Goal: Information Seeking & Learning: Learn about a topic

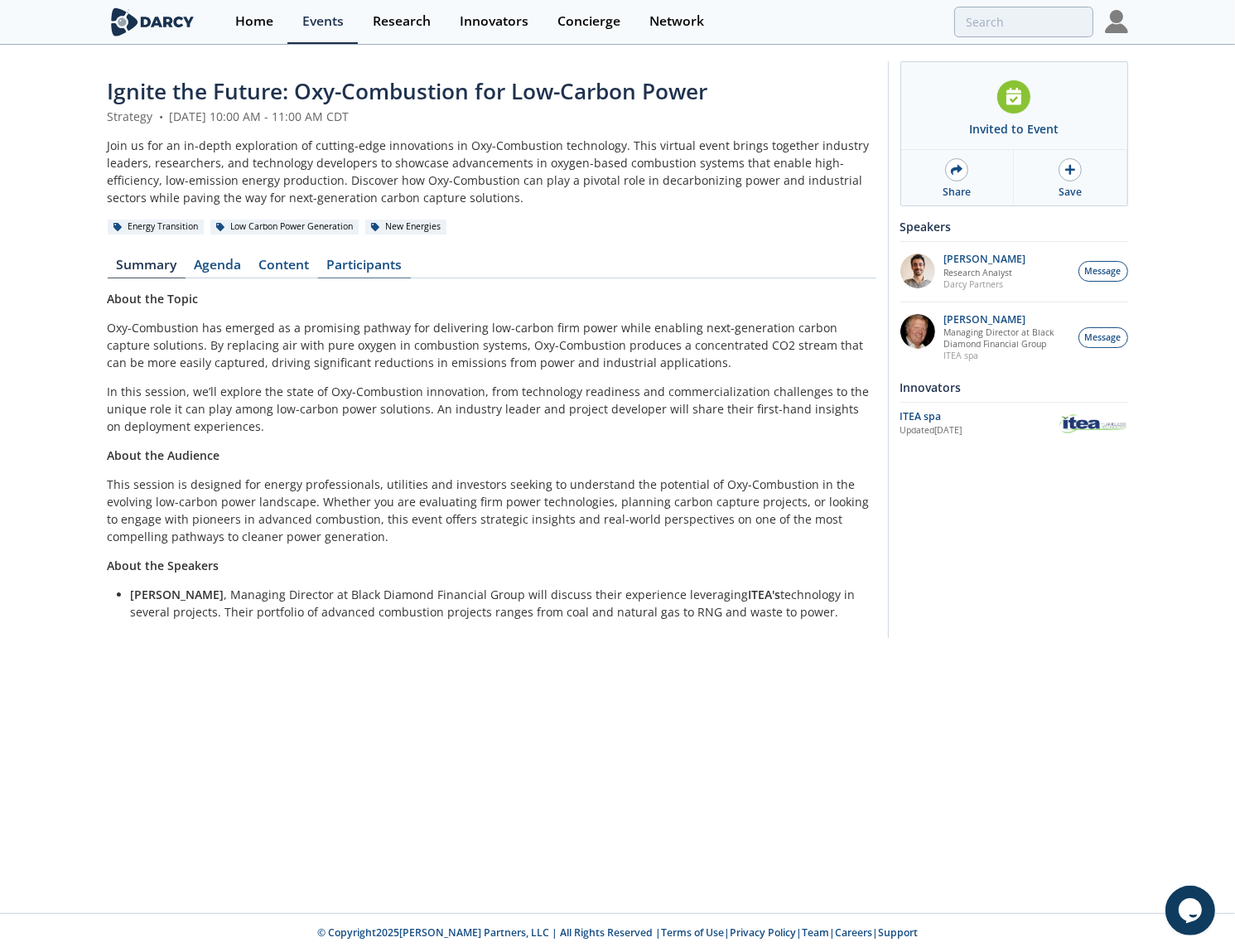
drag, startPoint x: 307, startPoint y: 265, endPoint x: 321, endPoint y: 268, distance: 14.3
click at [307, 265] on link "Content" at bounding box center [284, 268] width 68 height 20
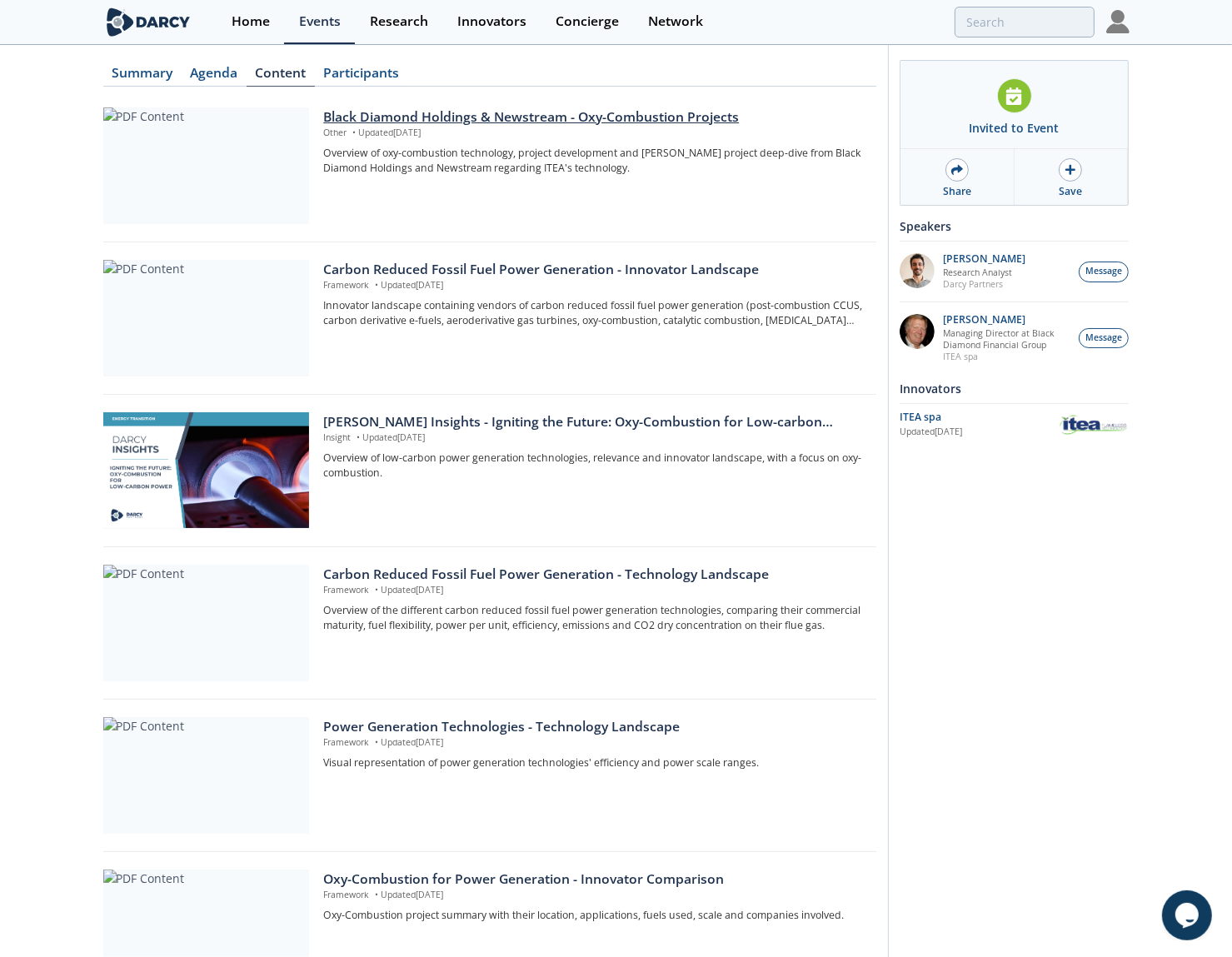
scroll to position [200, 0]
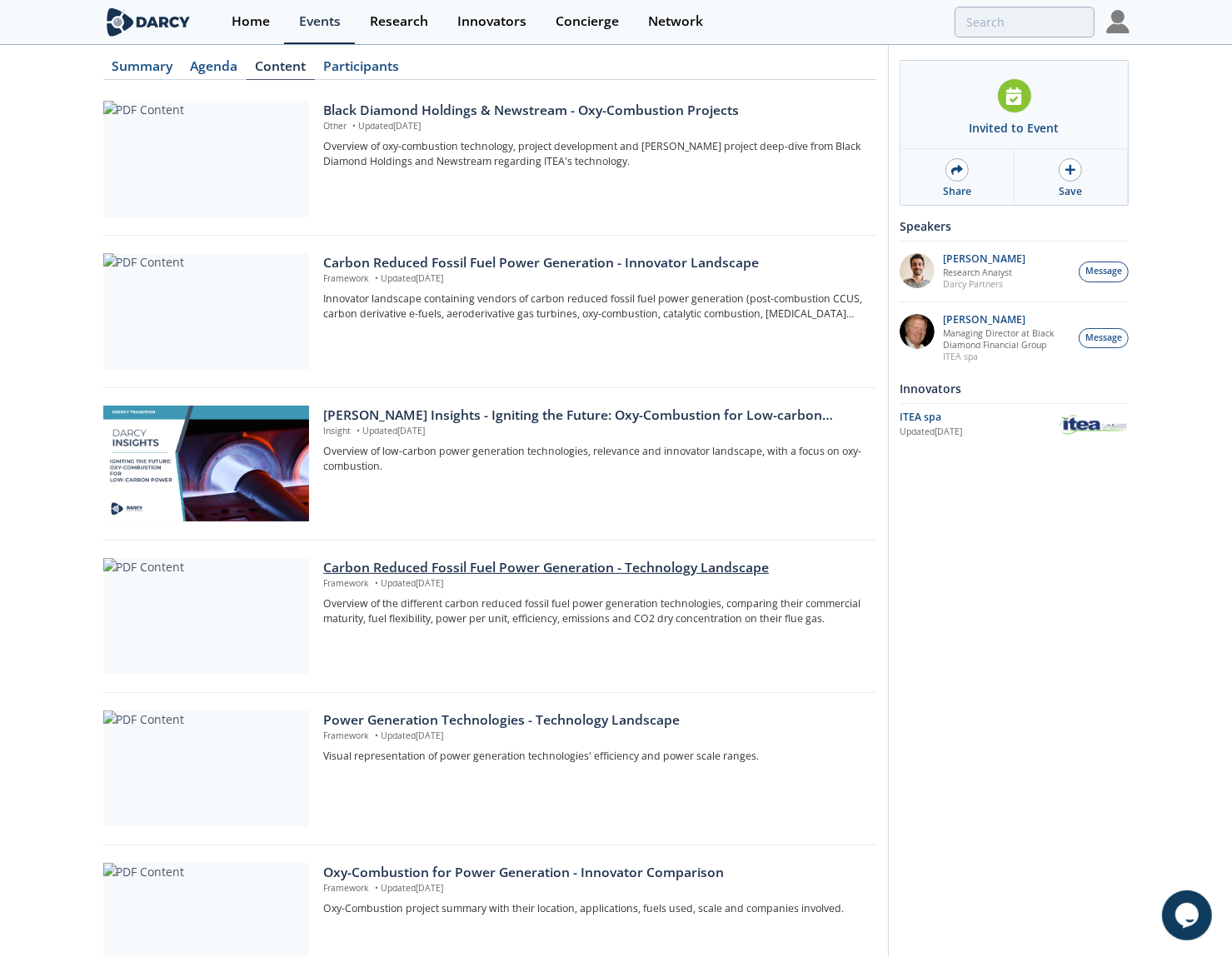
click at [517, 574] on div "Carbon Reduced Fossil Fuel Power Generation - Technology Landscape" at bounding box center [594, 568] width 541 height 20
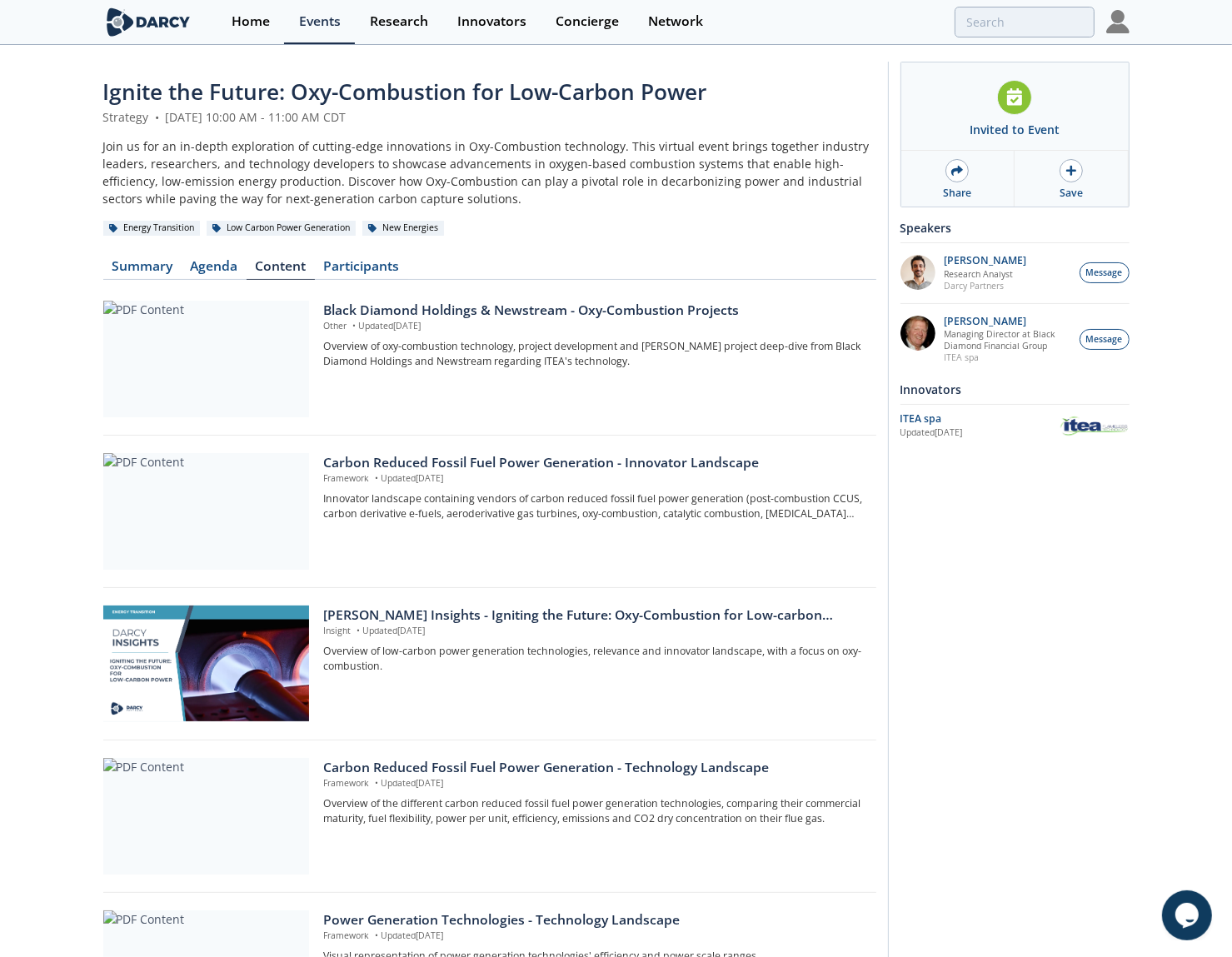
click at [1018, 750] on div "Invited to Event Share Save Speakers [PERSON_NAME] Research Analyst [PERSON_NAM…" at bounding box center [1009, 851] width 242 height 1578
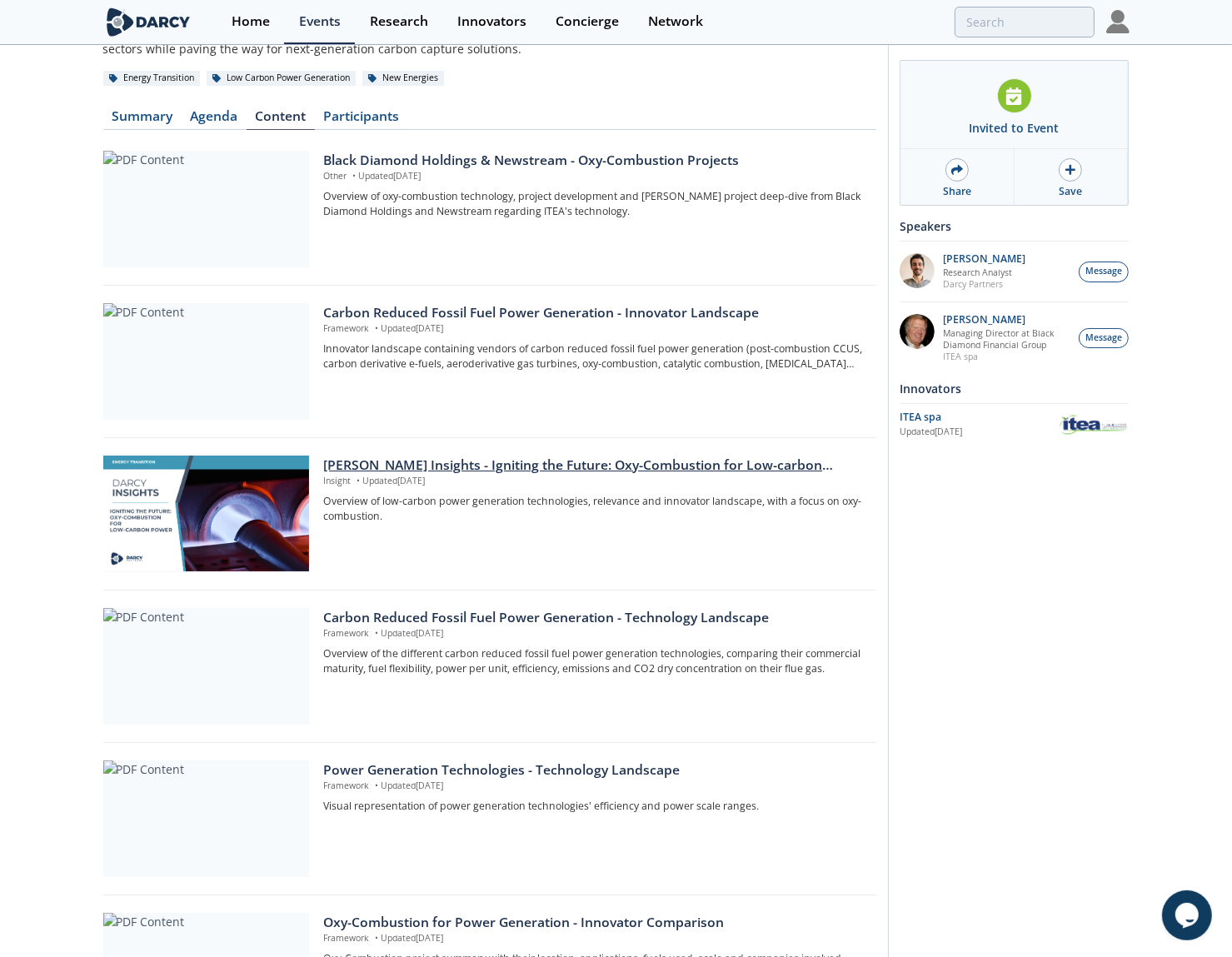
scroll to position [167, 0]
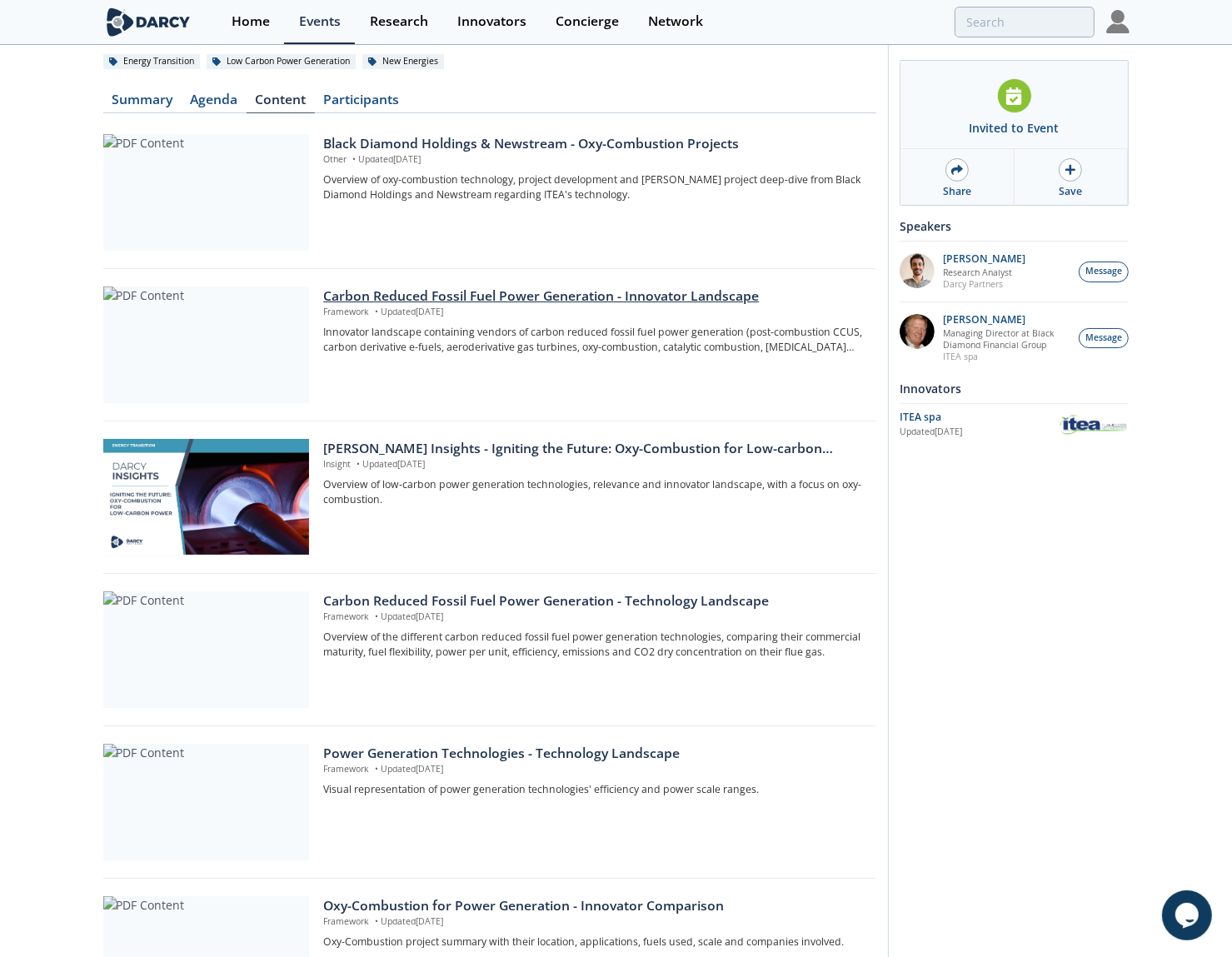
click at [576, 292] on div "Carbon Reduced Fossil Fuel Power Generation - Innovator Landscape" at bounding box center [594, 296] width 541 height 20
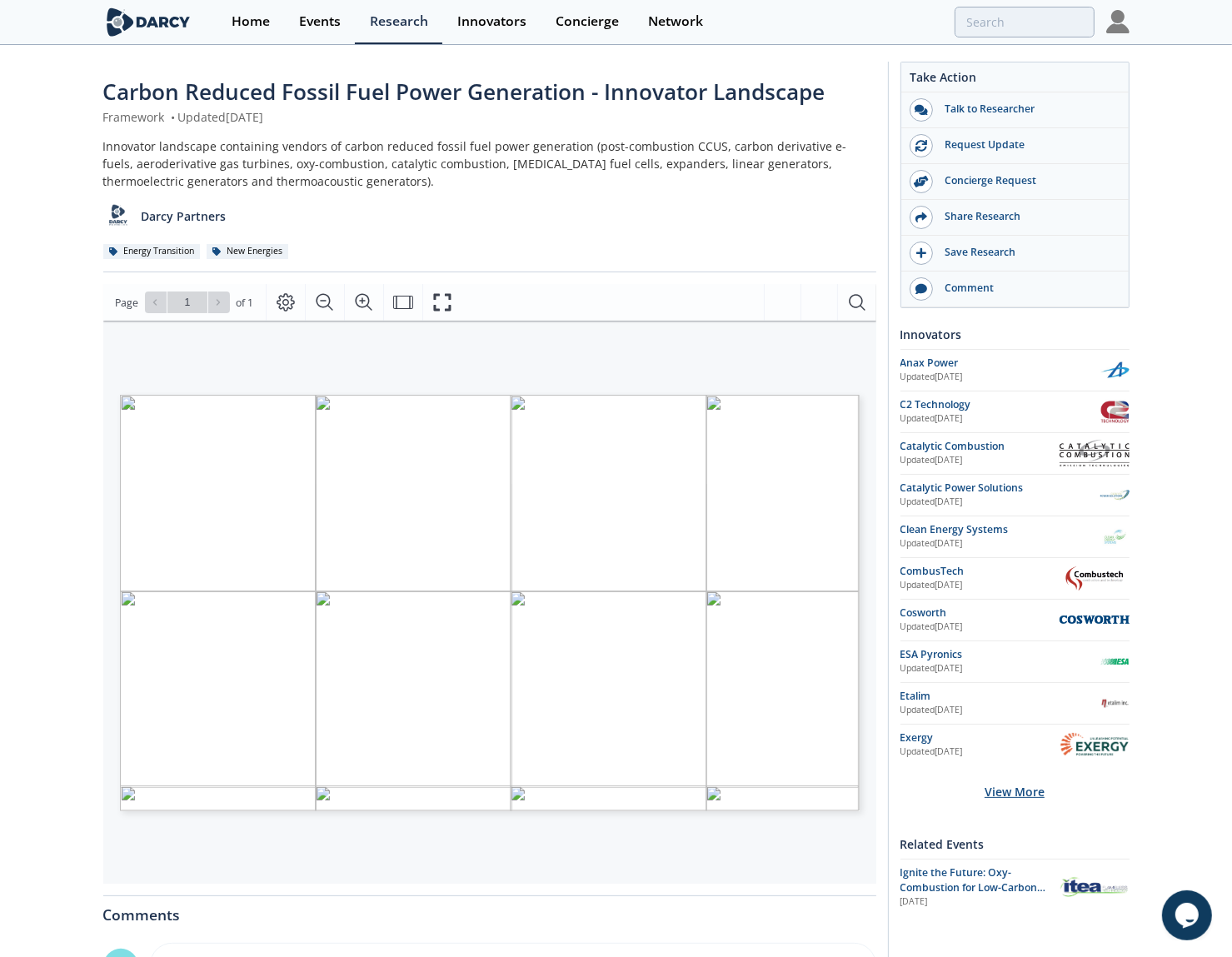
click at [1027, 788] on div "View More" at bounding box center [1015, 791] width 229 height 52
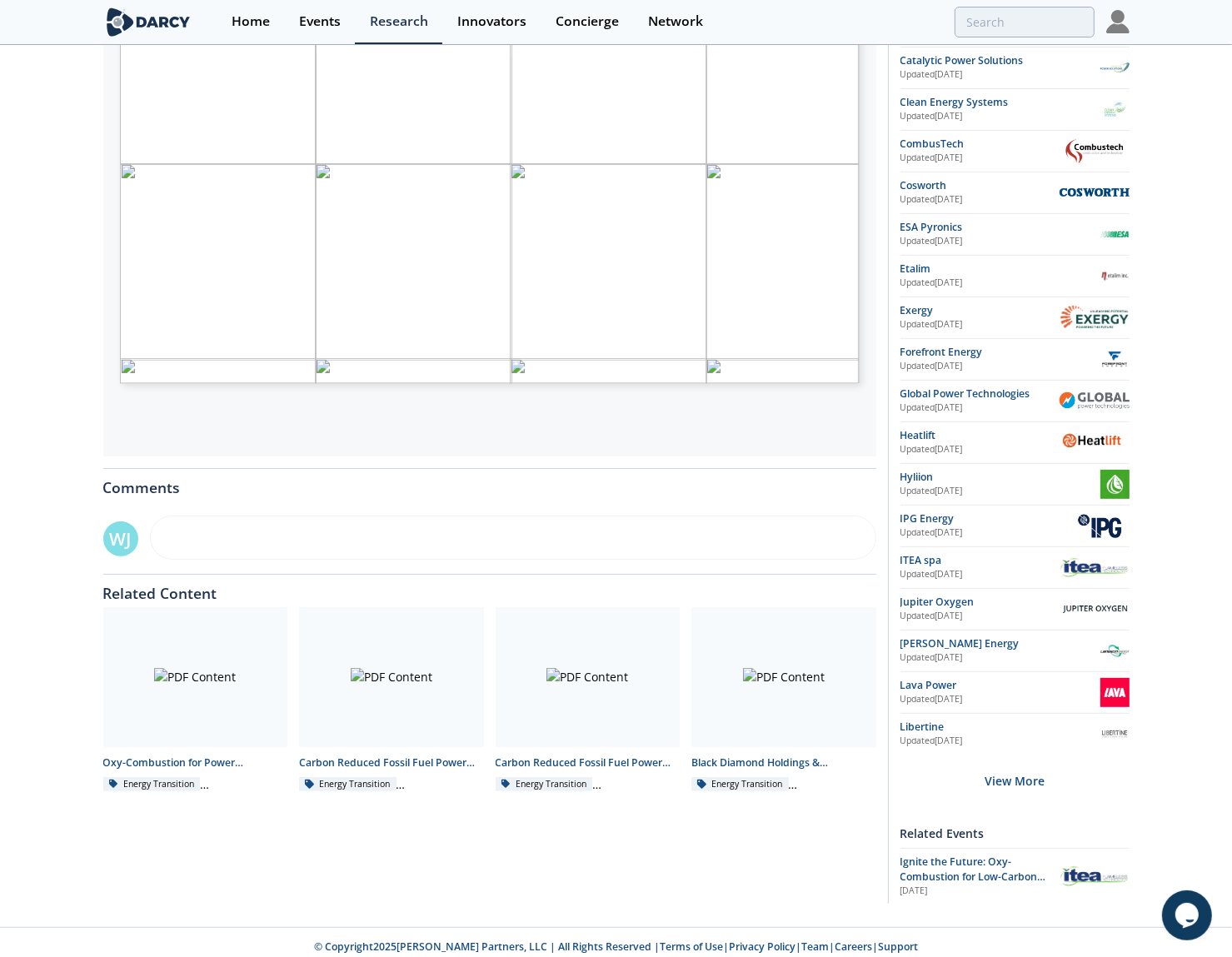
scroll to position [432, 0]
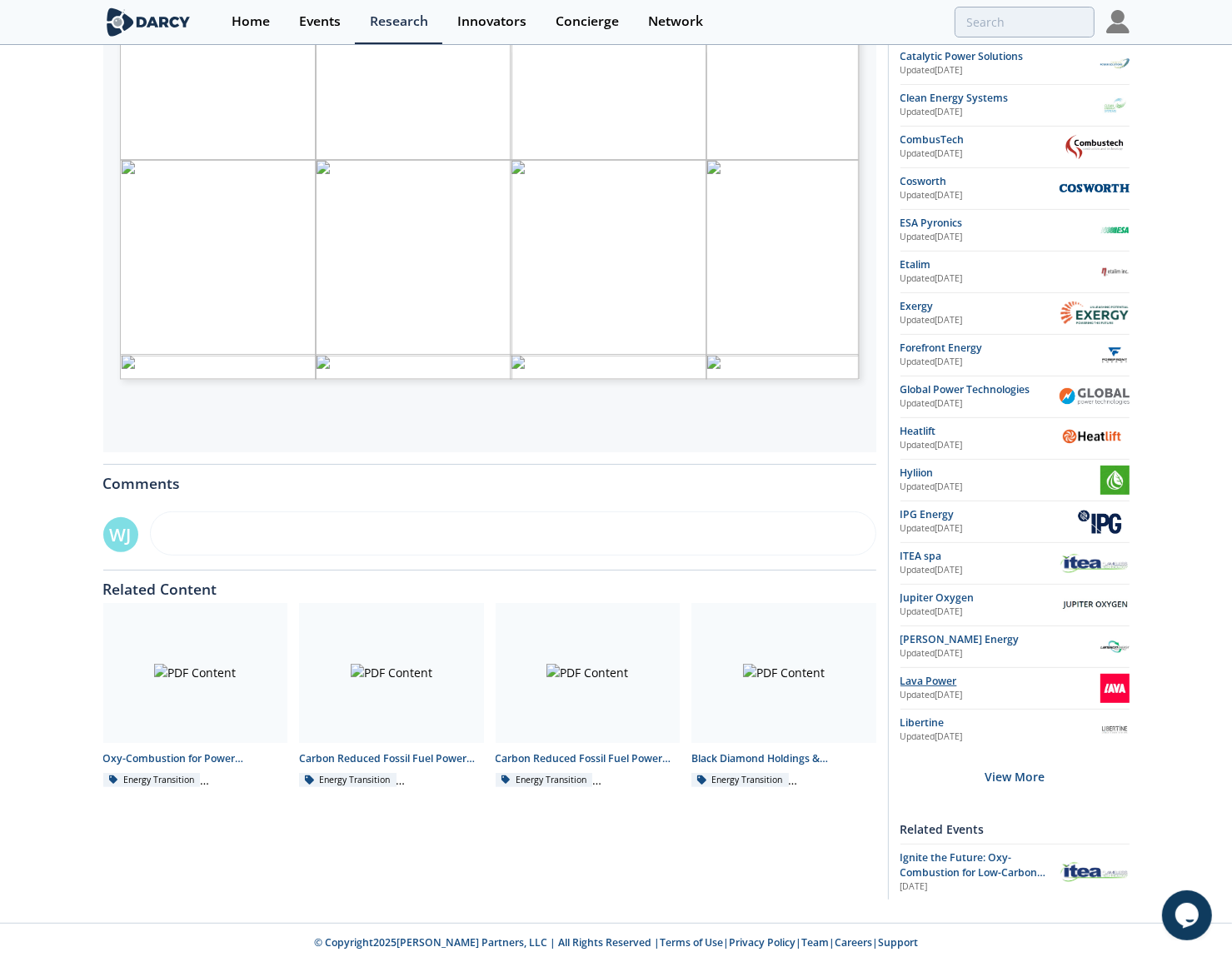
click at [1021, 683] on div "Lava Power" at bounding box center [1001, 681] width 200 height 15
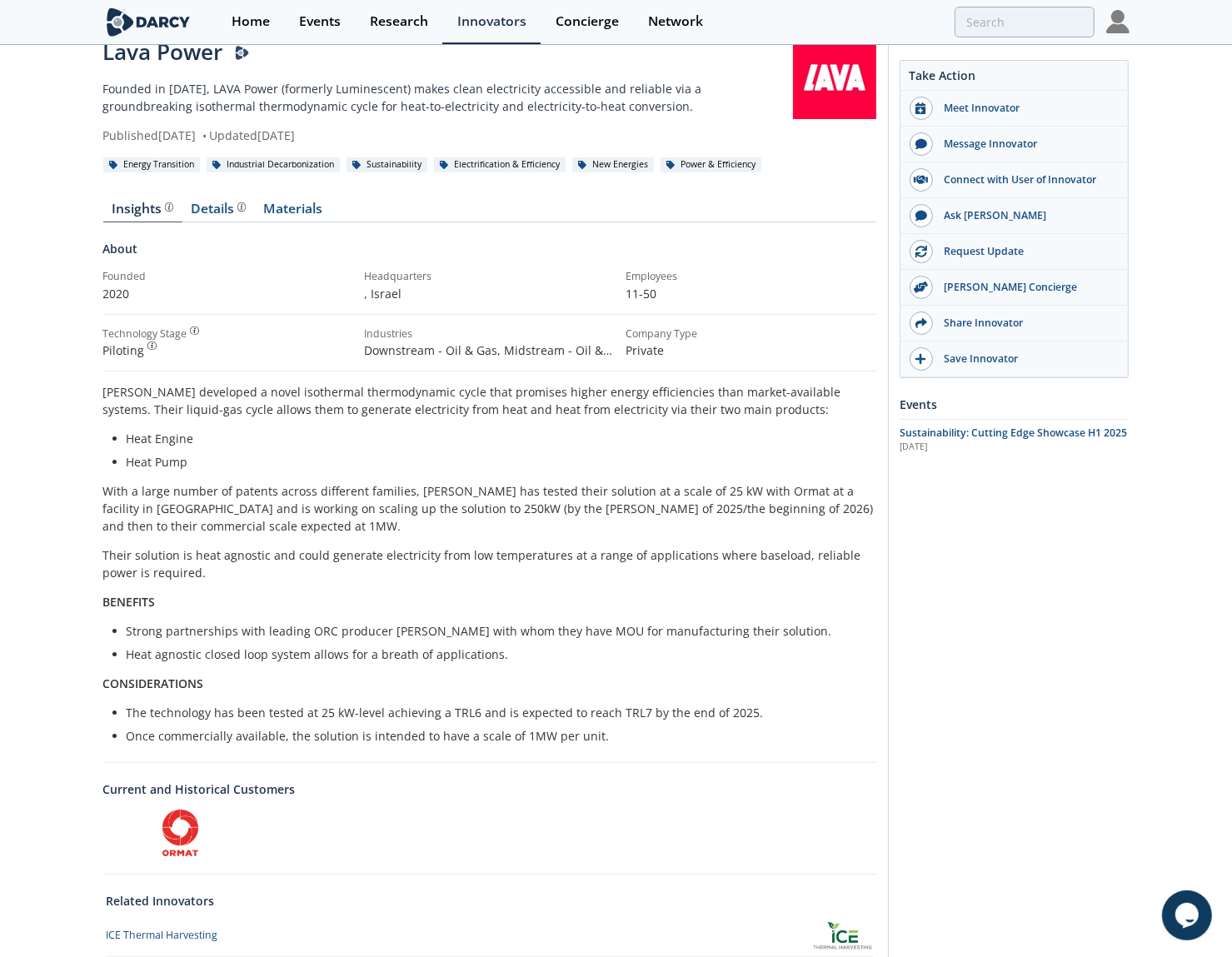
scroll to position [50, 0]
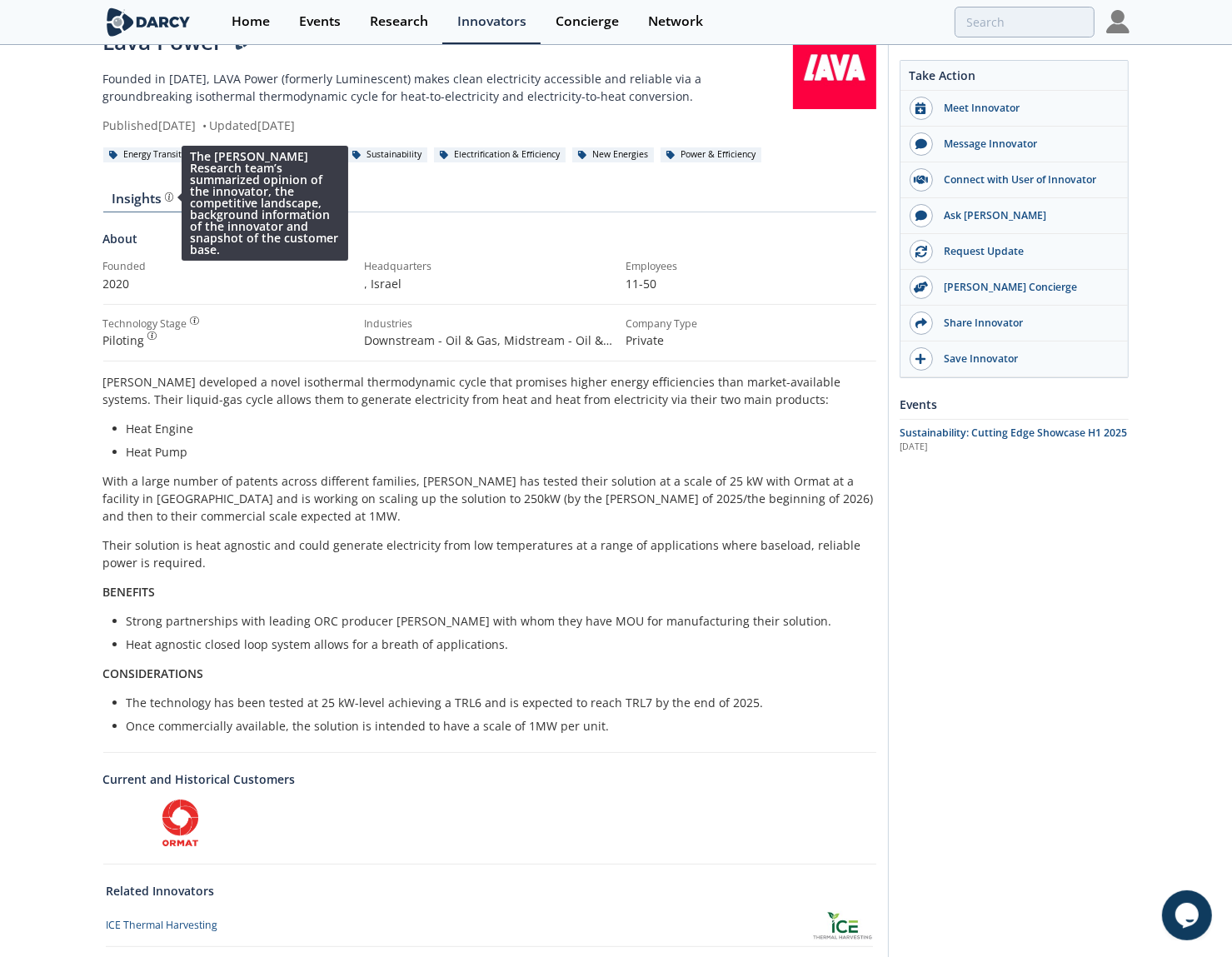
click at [170, 197] on img at bounding box center [169, 197] width 9 height 9
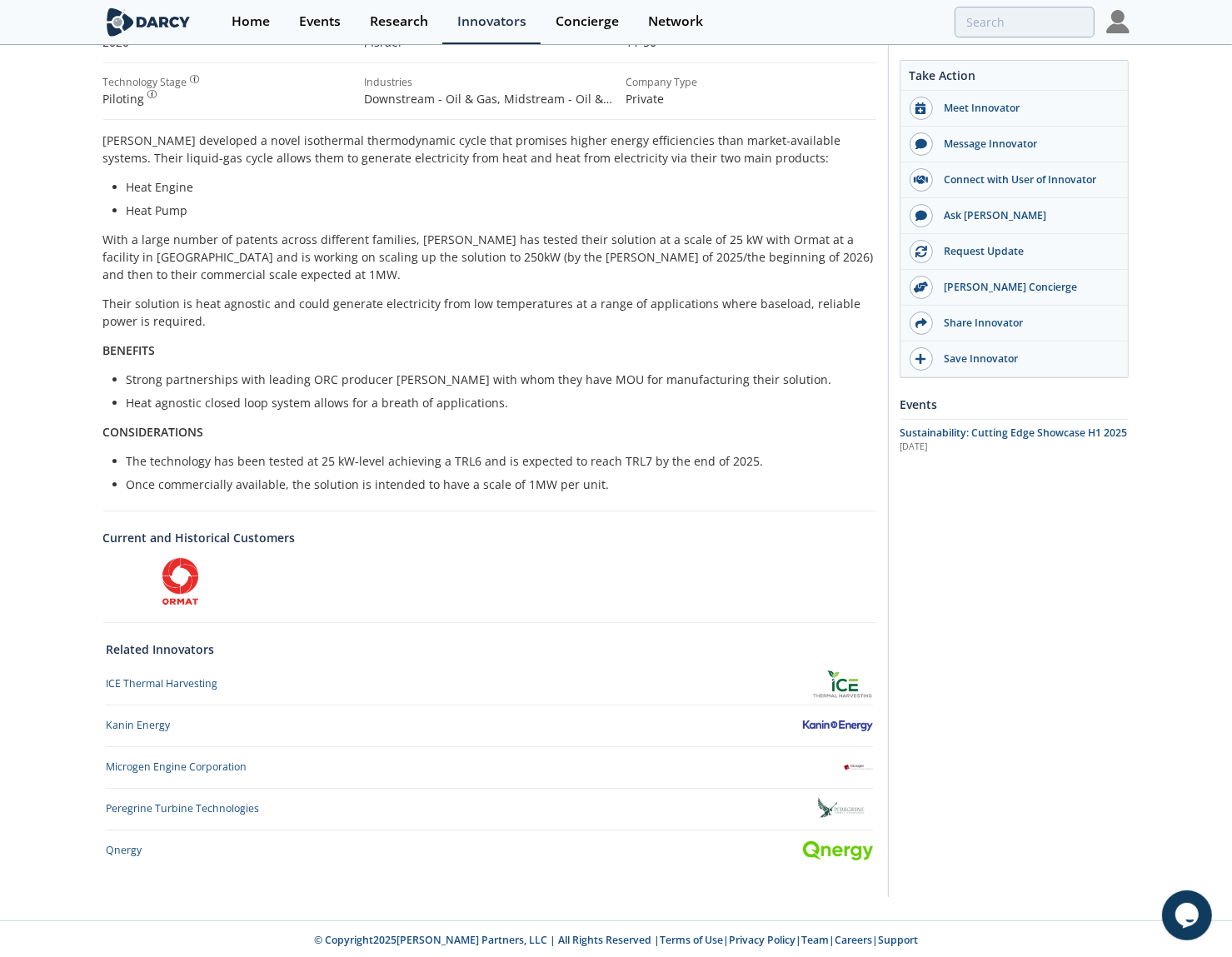
scroll to position [293, 0]
